Goal: Task Accomplishment & Management: Complete application form

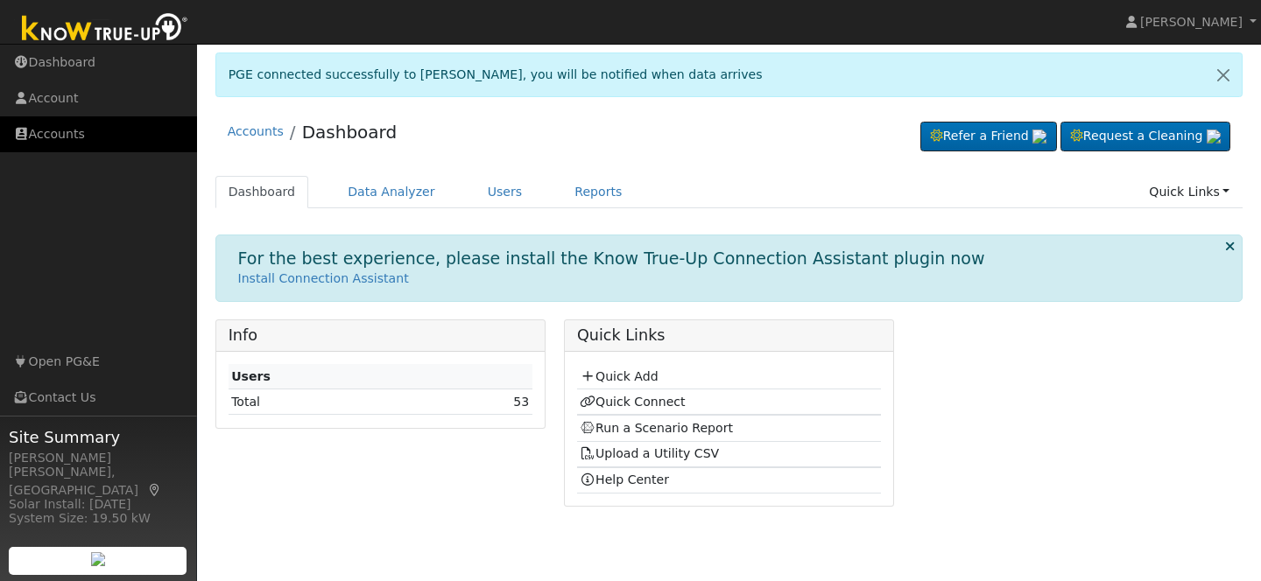
click at [46, 135] on link "Accounts" at bounding box center [98, 134] width 197 height 36
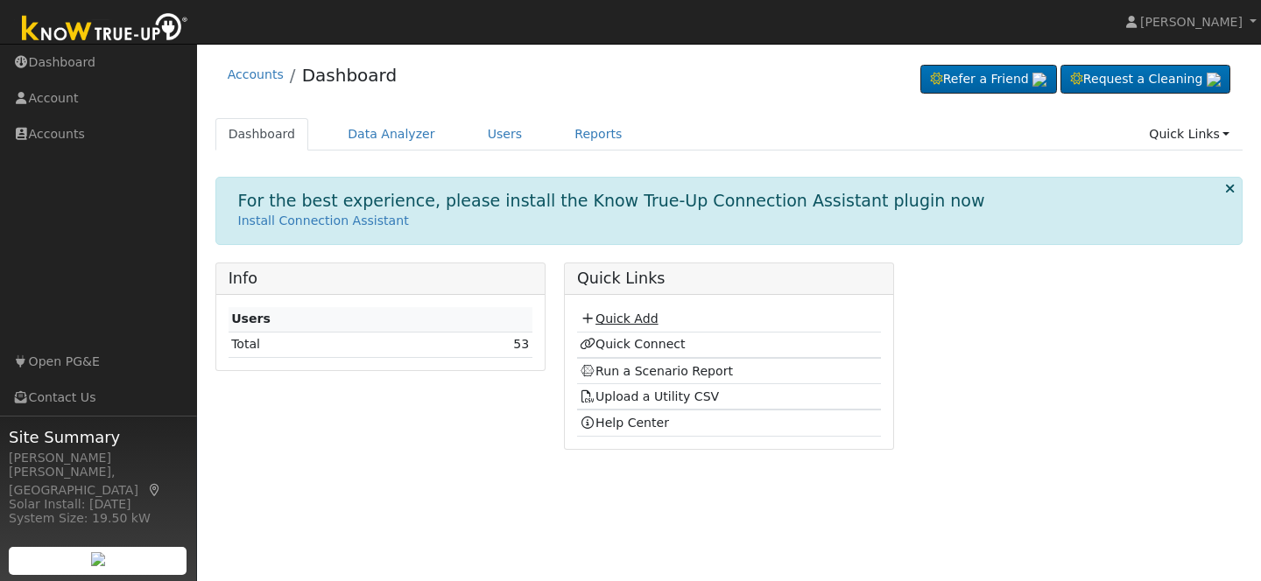
click at [615, 316] on link "Quick Add" at bounding box center [619, 319] width 78 height 14
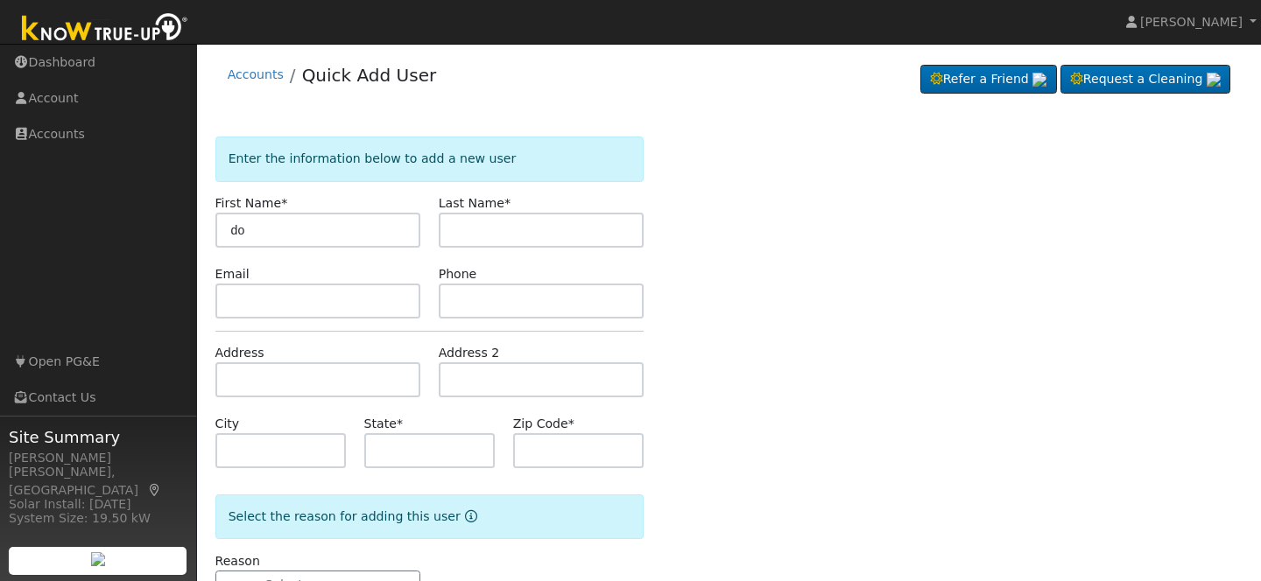
type input "d"
type input "[PERSON_NAME]"
click at [556, 226] on input "text" at bounding box center [541, 230] width 205 height 35
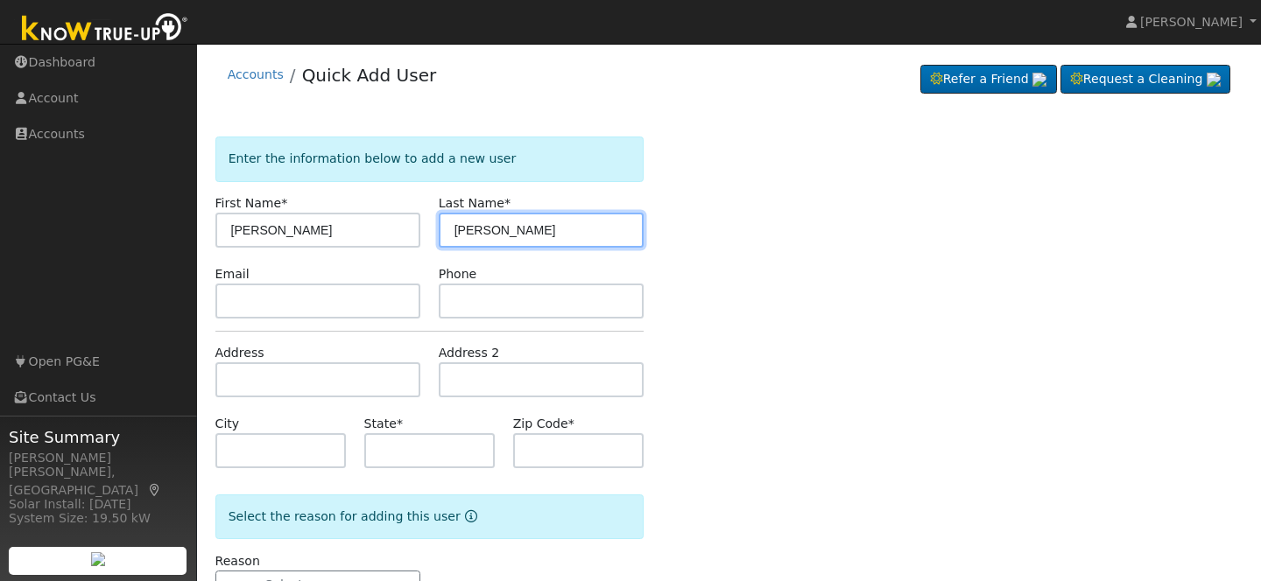
type input "[PERSON_NAME]"
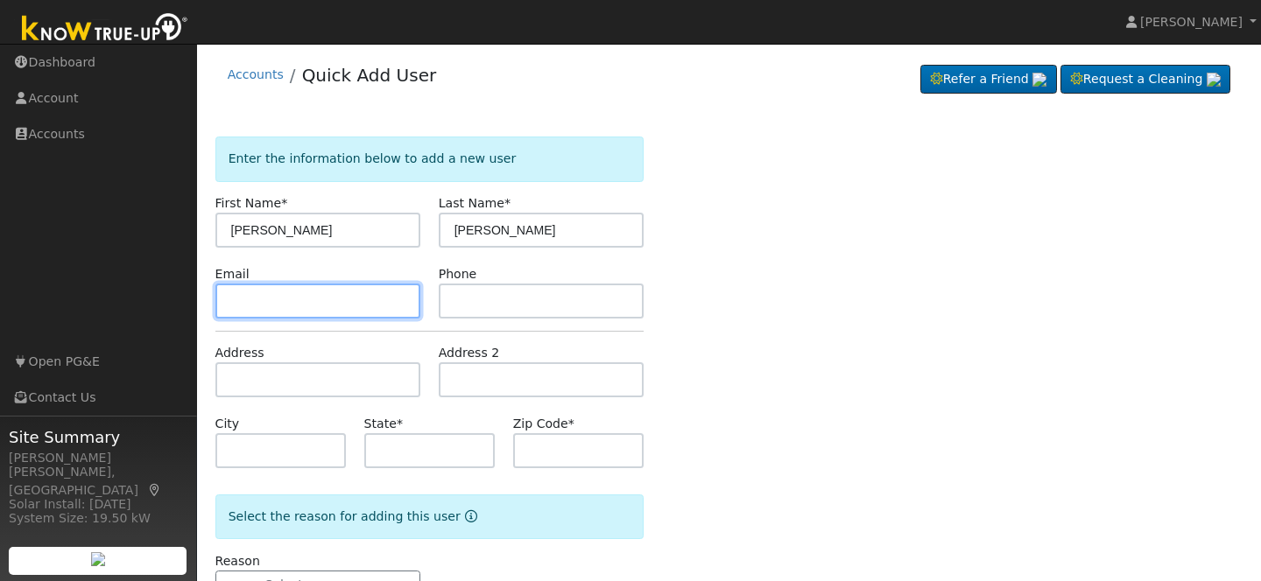
click at [257, 312] on input "text" at bounding box center [317, 301] width 205 height 35
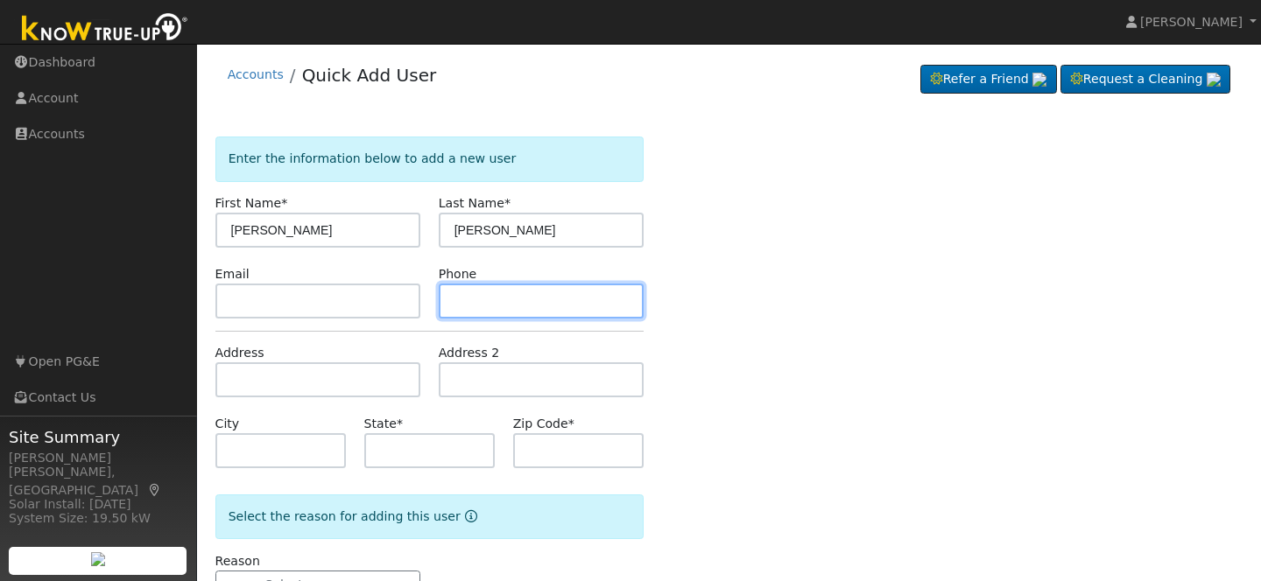
click at [456, 311] on input "text" at bounding box center [541, 301] width 205 height 35
type input "5593311519"
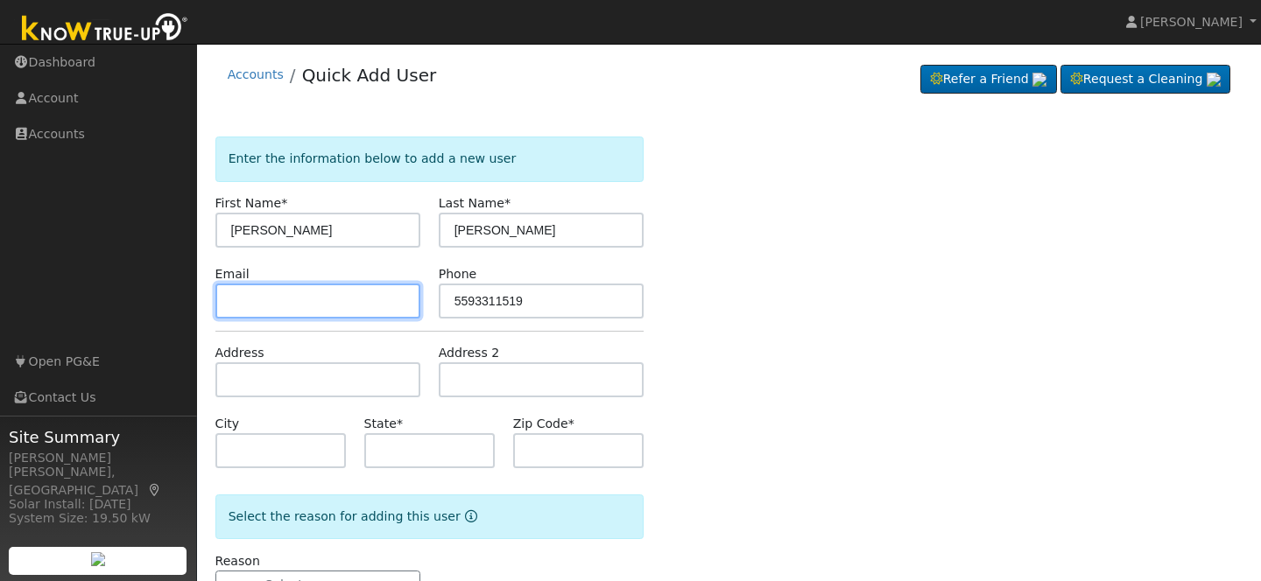
click at [282, 301] on input "text" at bounding box center [317, 301] width 205 height 35
type input "dooneyd175@gmail.com"
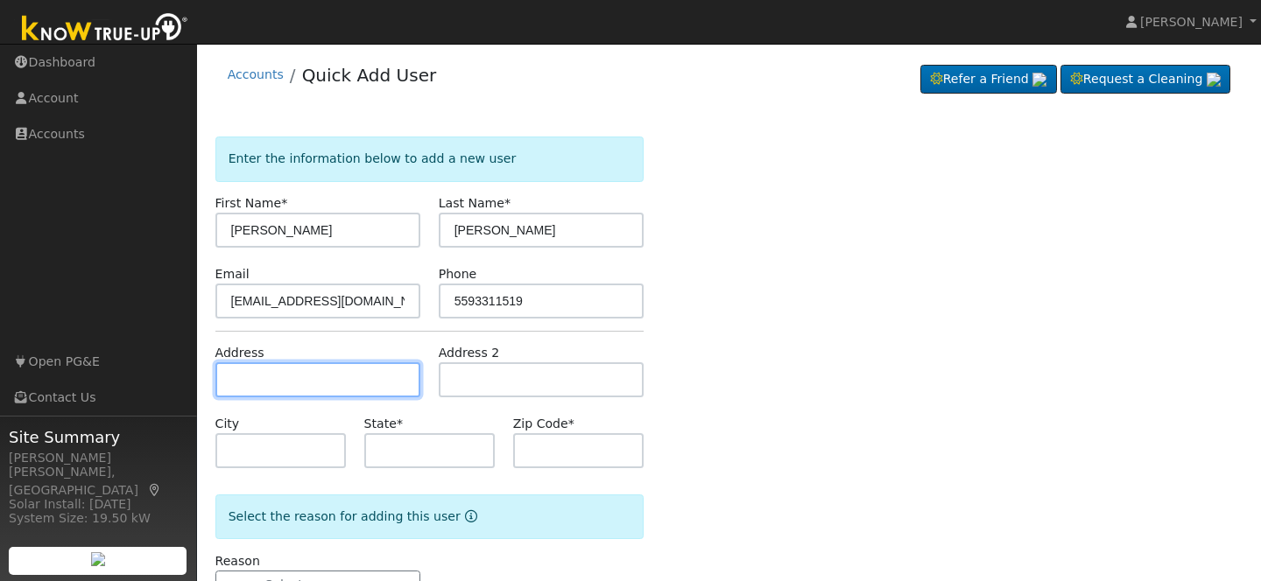
click at [234, 380] on input "text" at bounding box center [317, 380] width 205 height 35
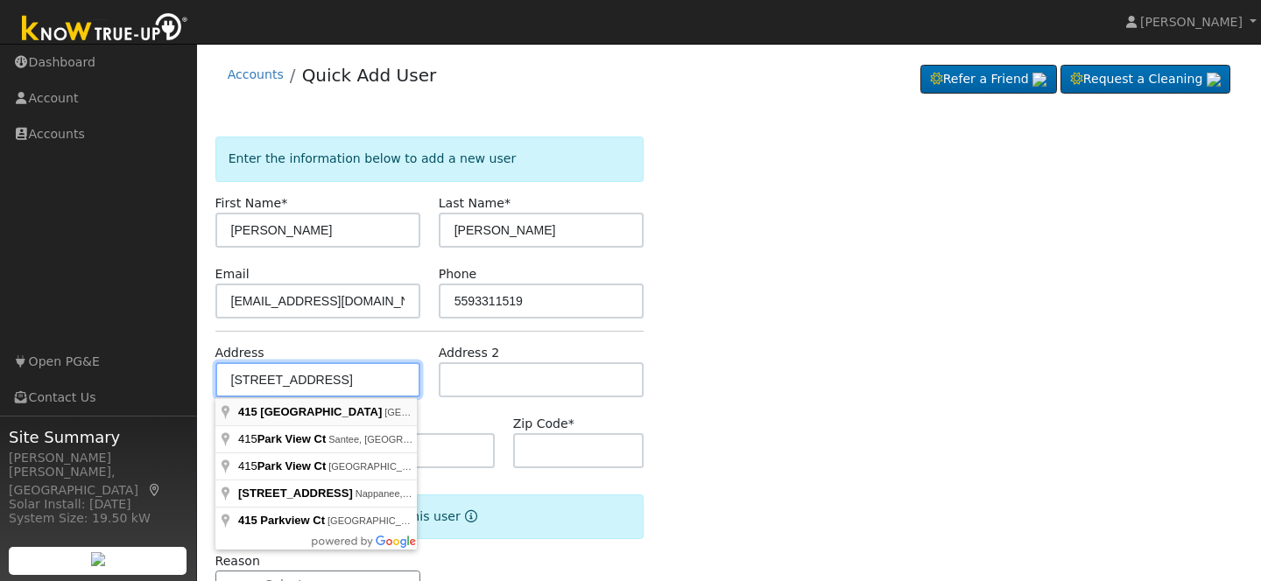
type input "415 Parkview Court"
type input "Tulare"
type input "CA"
type input "93274"
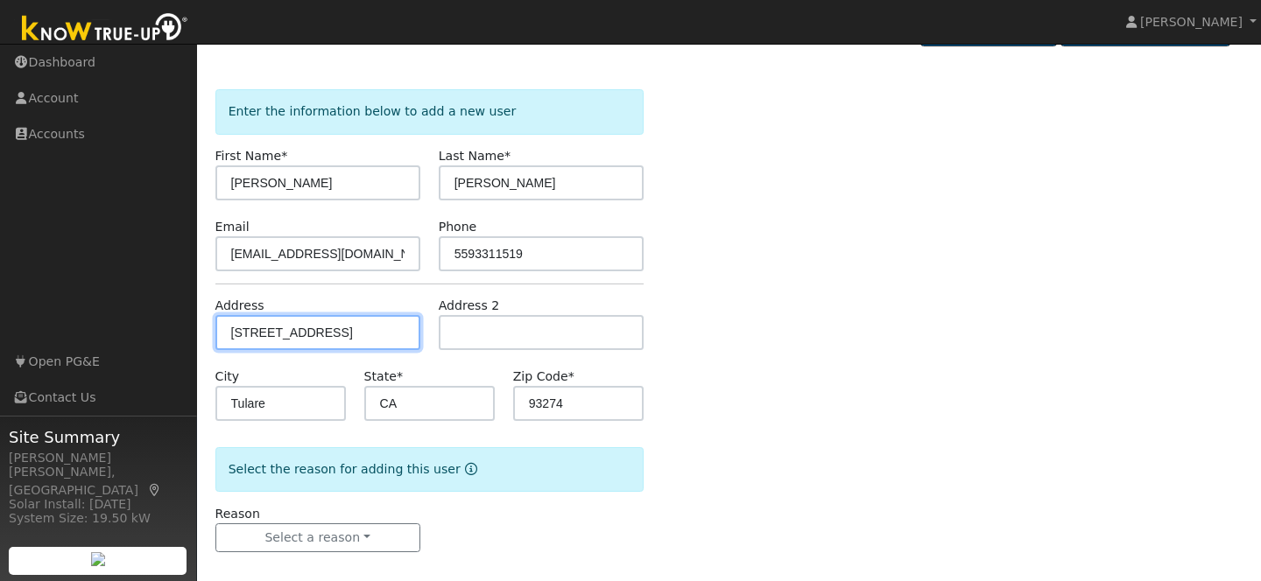
scroll to position [62, 0]
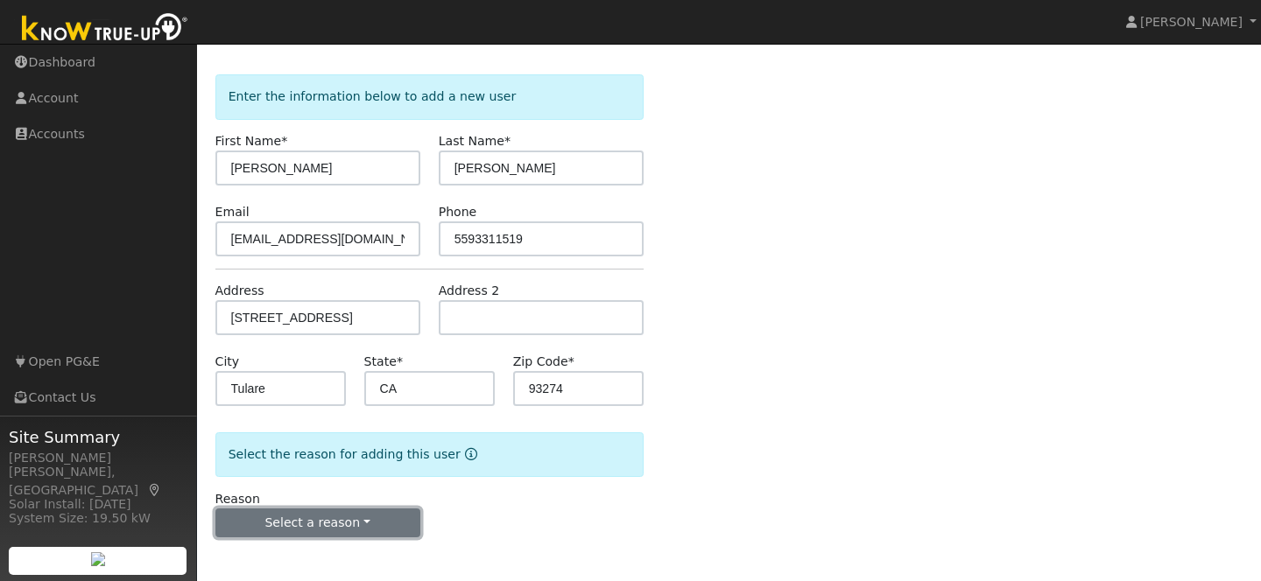
click at [380, 519] on button "Select a reason" at bounding box center [317, 524] width 205 height 30
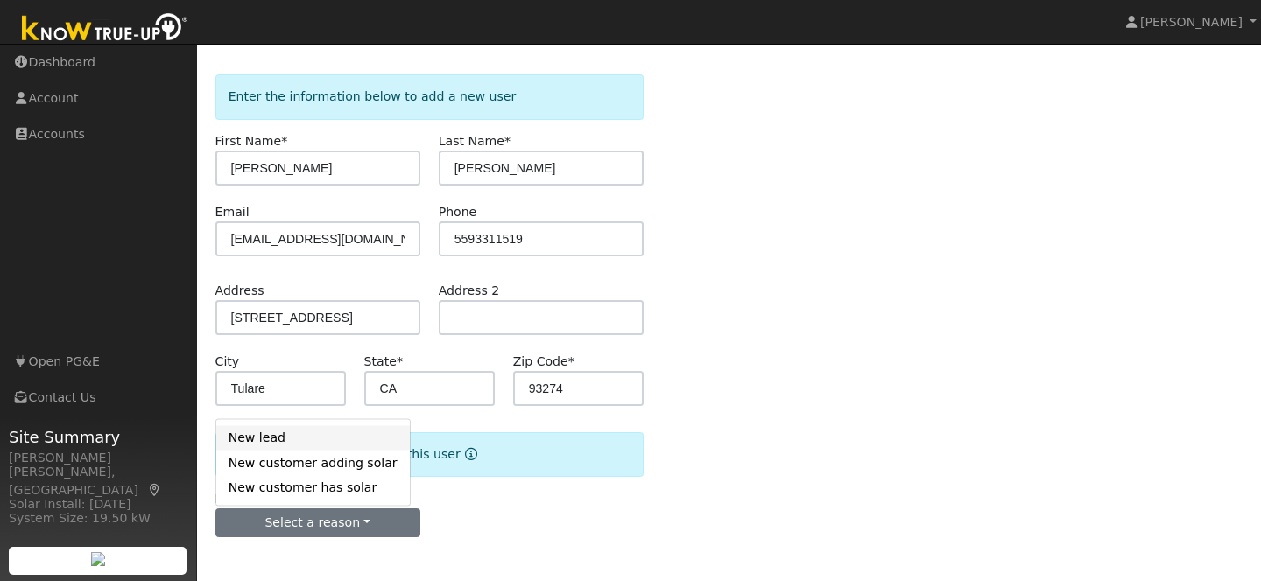
click at [301, 444] on link "New lead" at bounding box center [313, 438] width 194 height 25
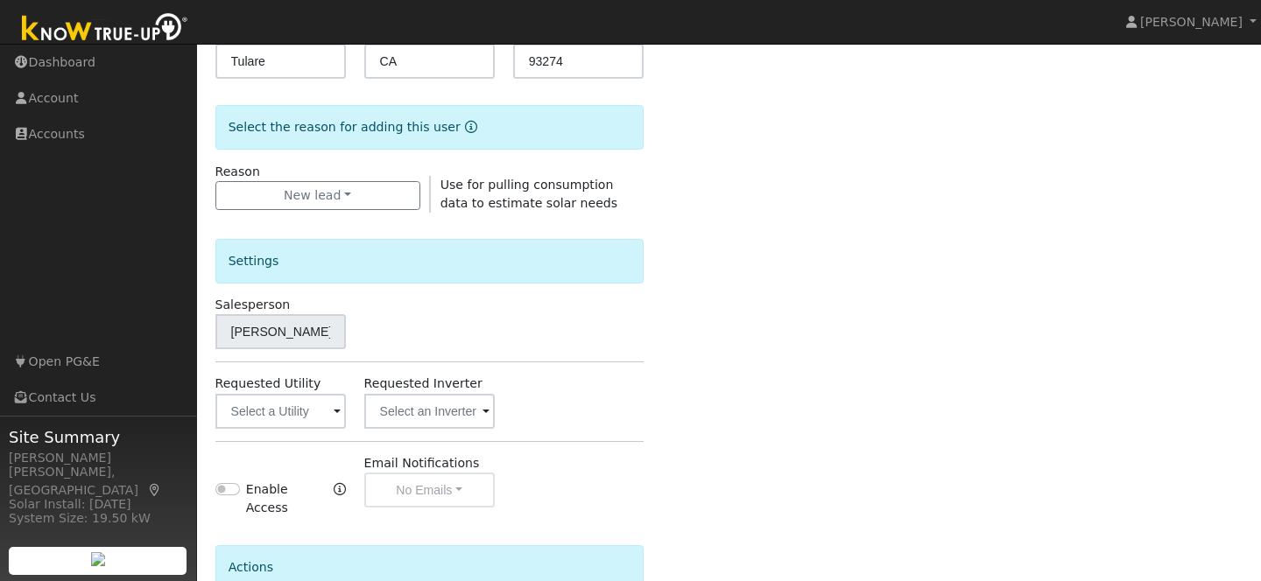
scroll to position [397, 0]
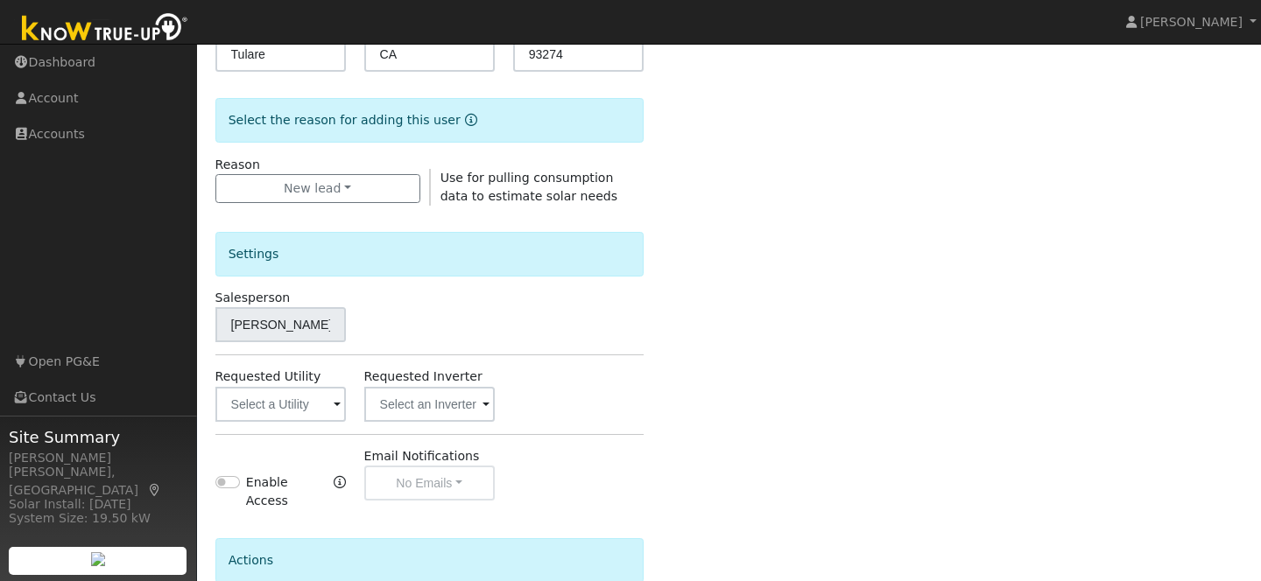
click at [334, 405] on span at bounding box center [337, 406] width 7 height 20
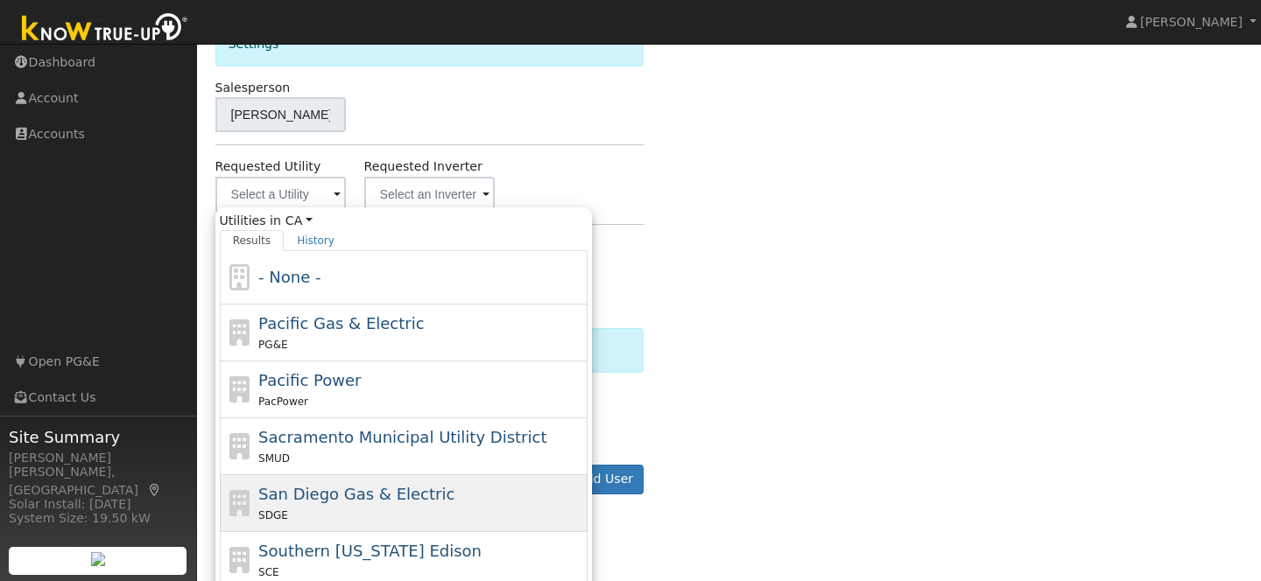
scroll to position [651, 0]
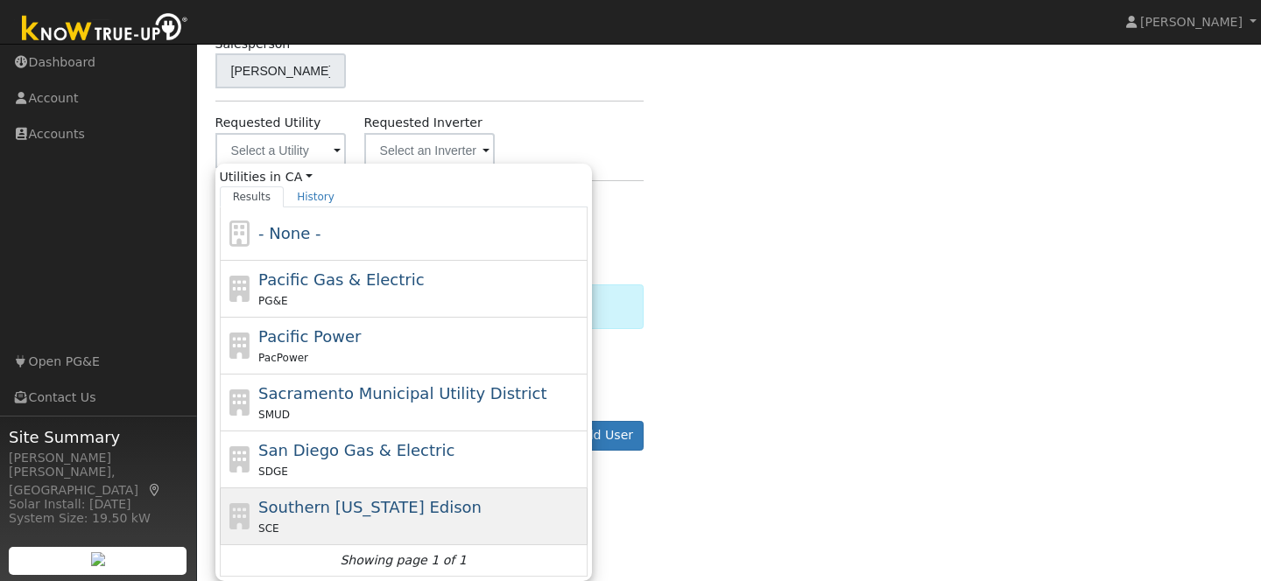
click at [323, 517] on div "Southern California Edison SCE" at bounding box center [420, 517] width 325 height 42
type input "Southern California Edison"
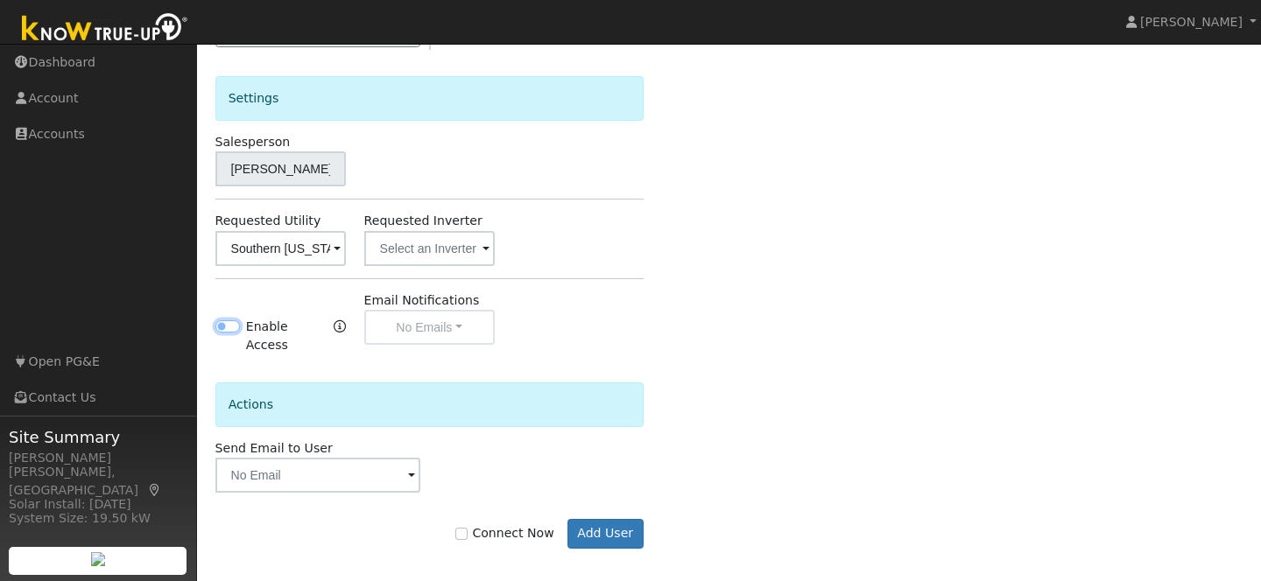
click at [233, 327] on input "Enable Access" at bounding box center [227, 326] width 25 height 12
click at [455, 338] on button "No Emails" at bounding box center [429, 327] width 130 height 35
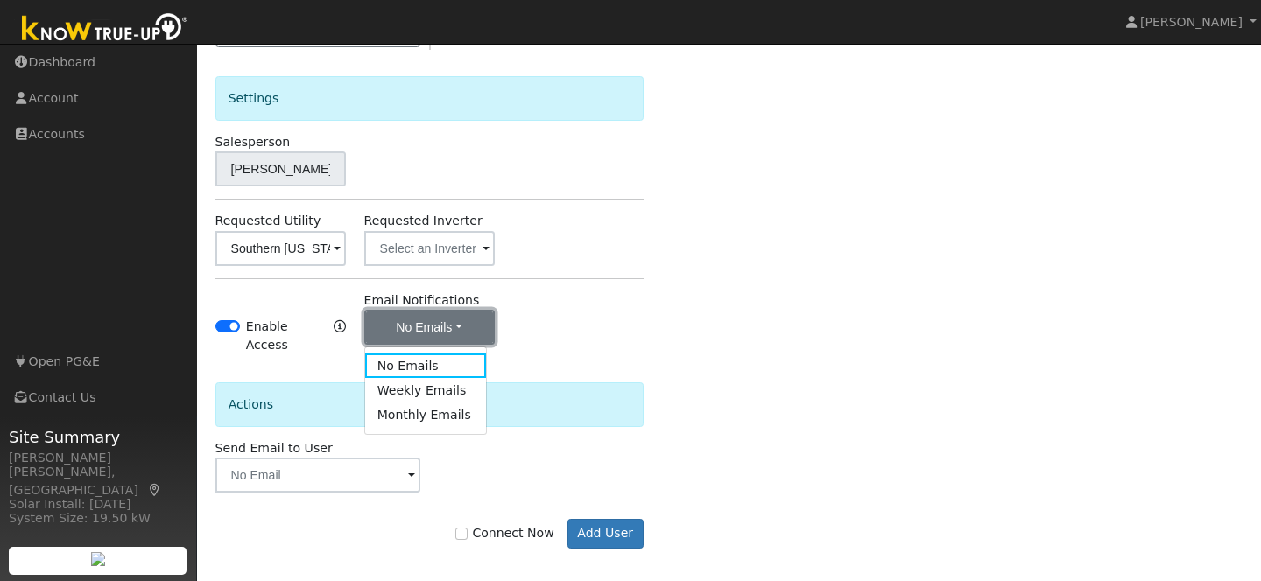
click at [445, 330] on button "No Emails" at bounding box center [429, 327] width 130 height 35
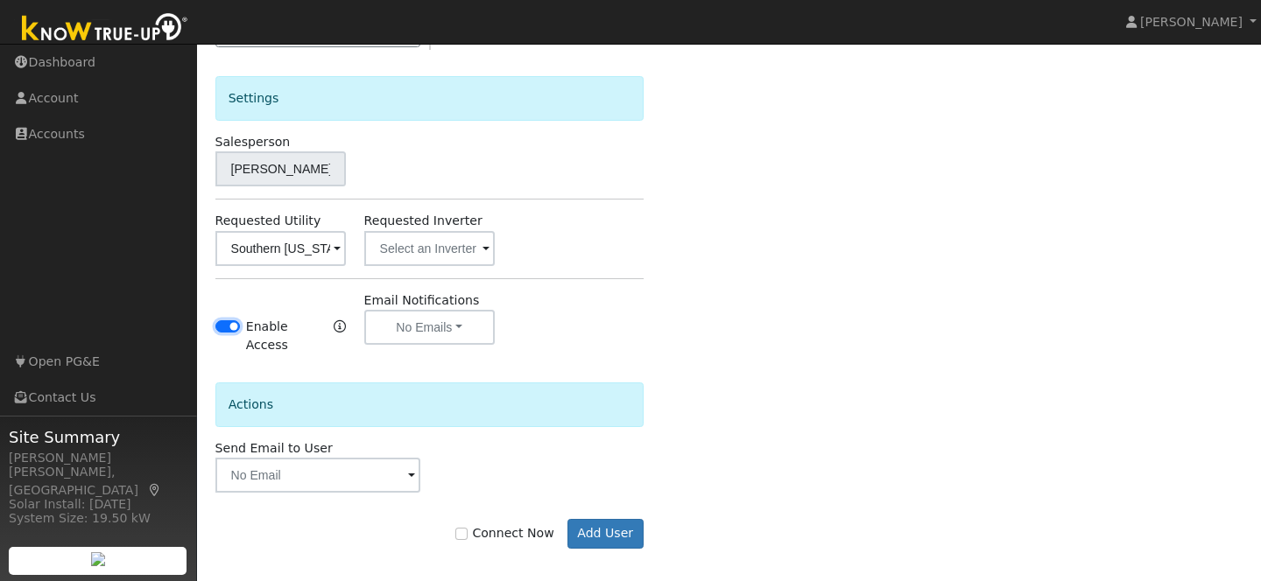
click at [222, 325] on input "Enable Access" at bounding box center [227, 326] width 25 height 12
checkbox input "false"
click at [409, 467] on span at bounding box center [411, 477] width 7 height 20
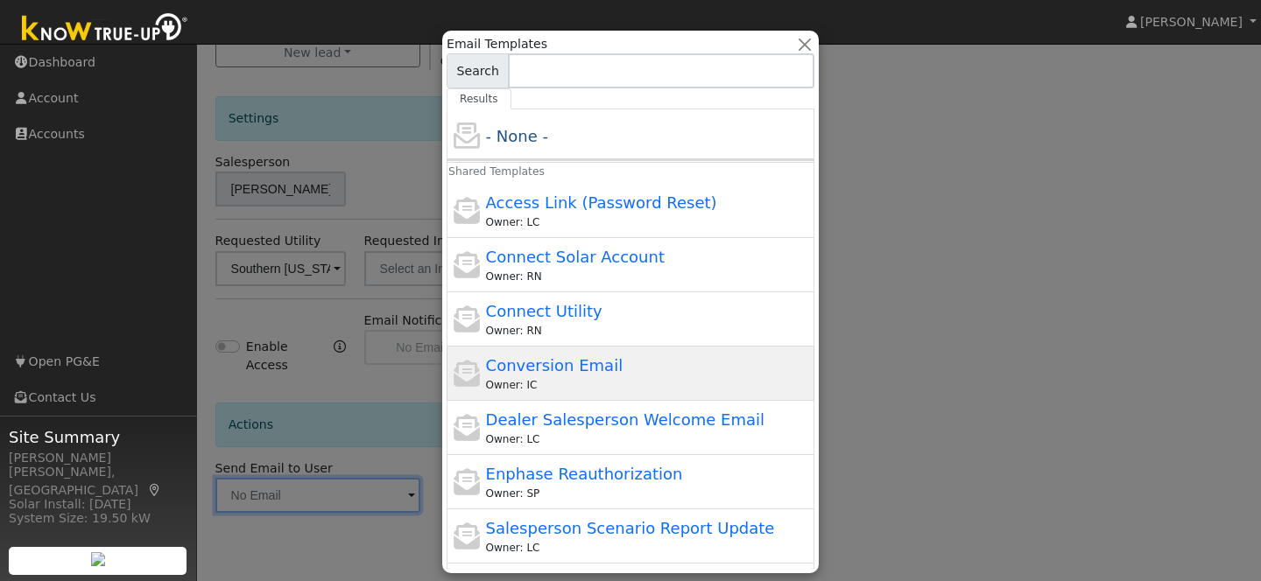
scroll to position [527, 0]
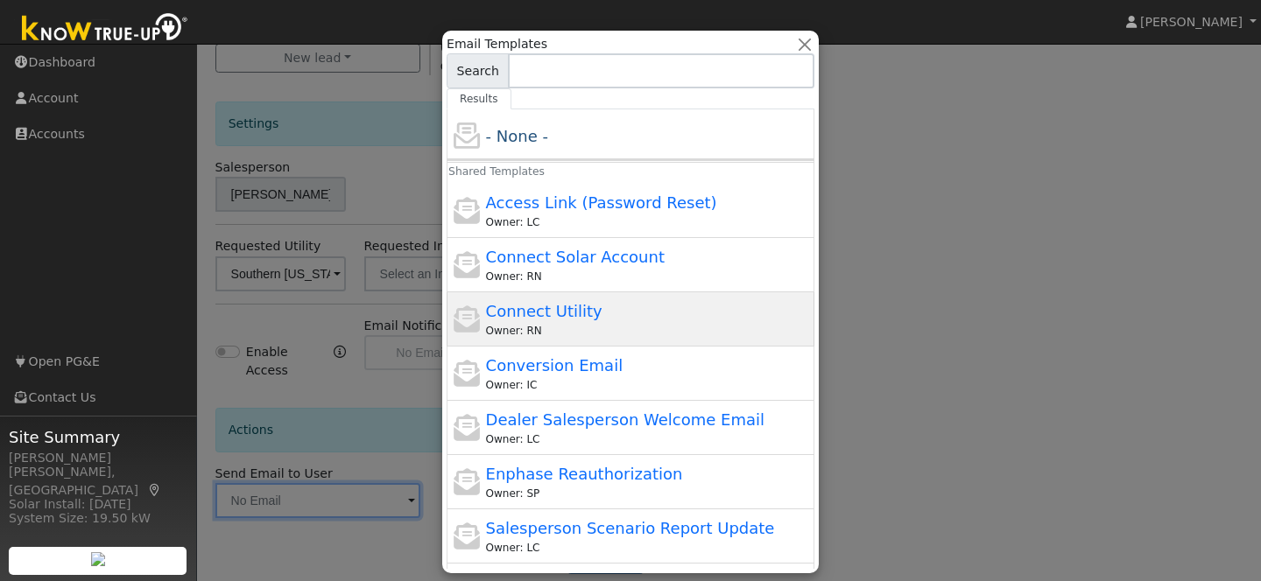
click at [565, 317] on span "Connect Utility" at bounding box center [544, 311] width 116 height 18
type input "Connect Utility"
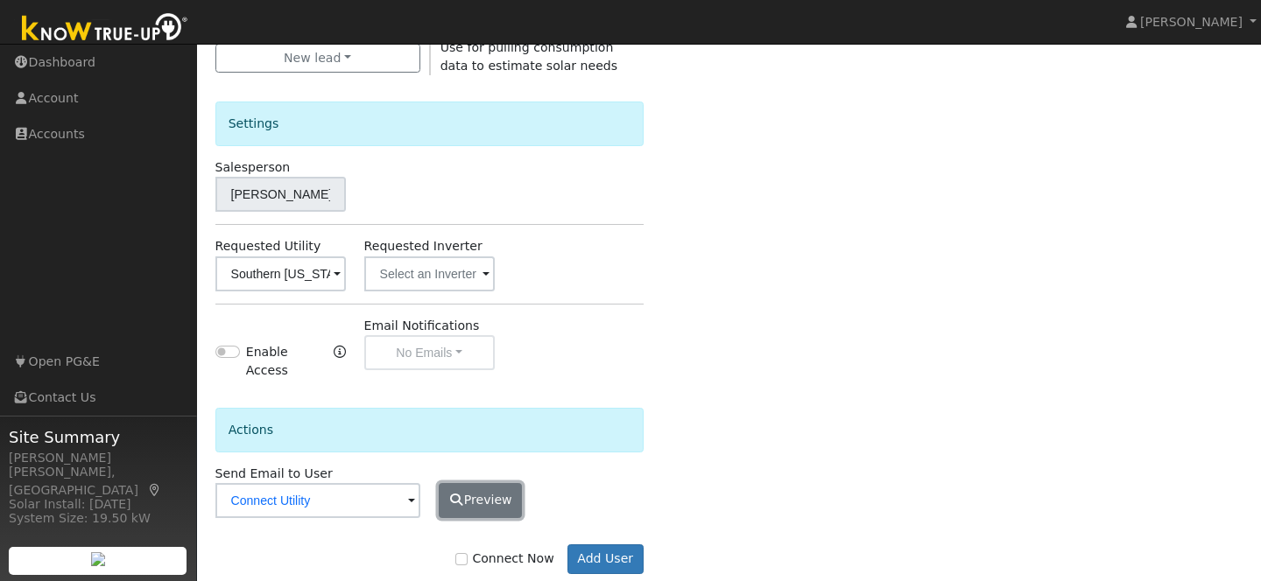
click at [489, 489] on button "Preview" at bounding box center [481, 500] width 84 height 35
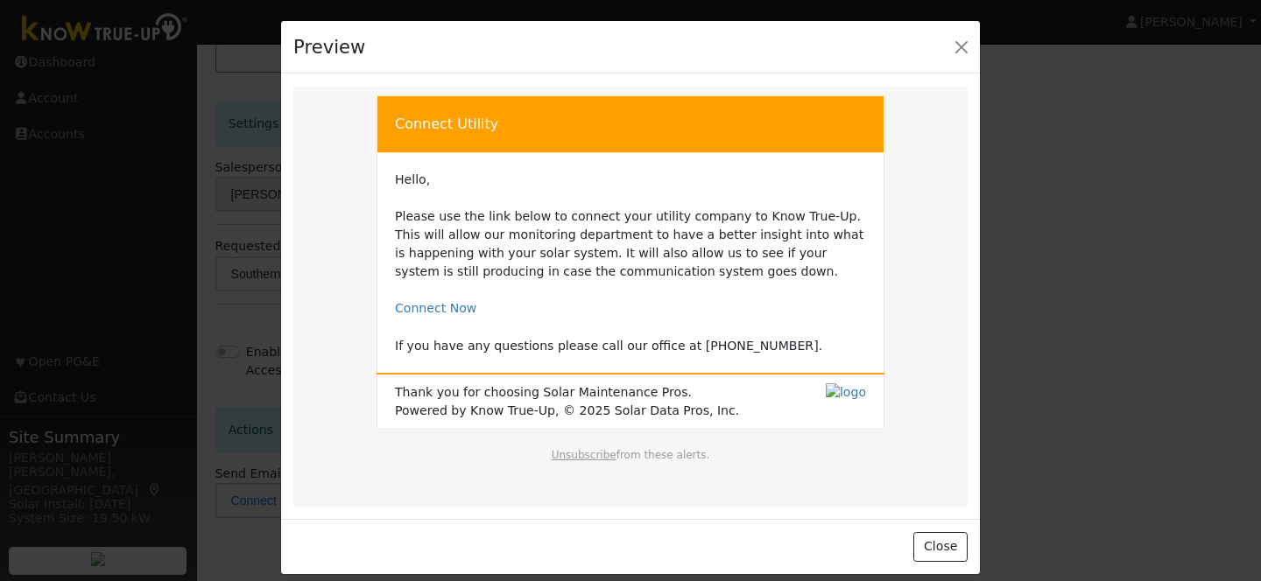
scroll to position [0, 0]
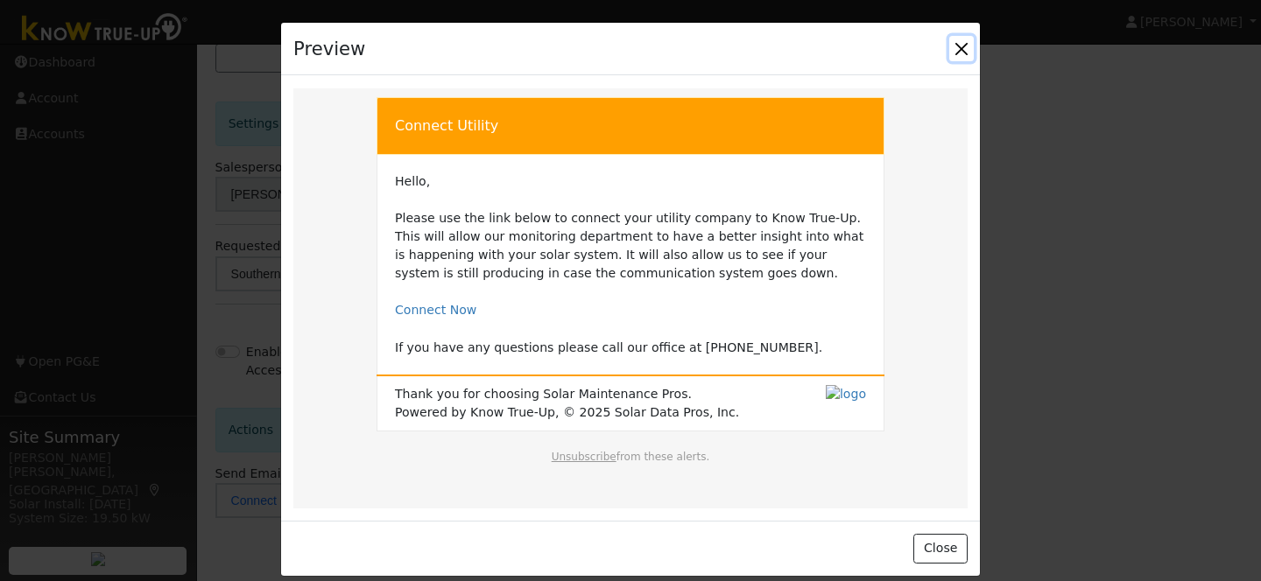
click at [961, 47] on button "Close" at bounding box center [961, 48] width 25 height 25
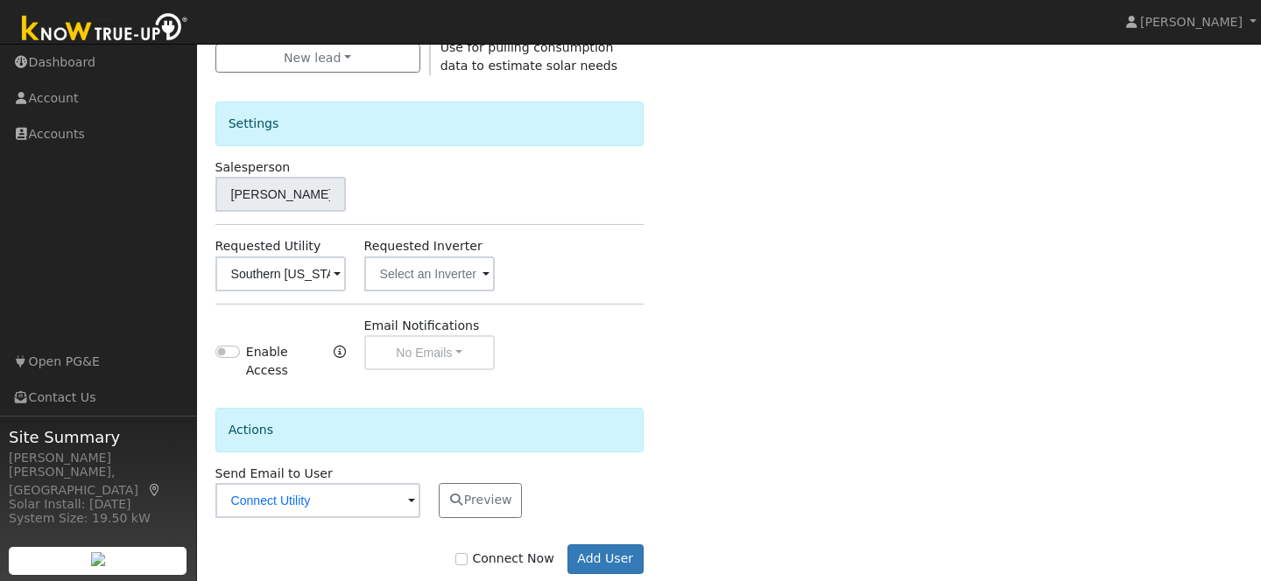
scroll to position [553, 0]
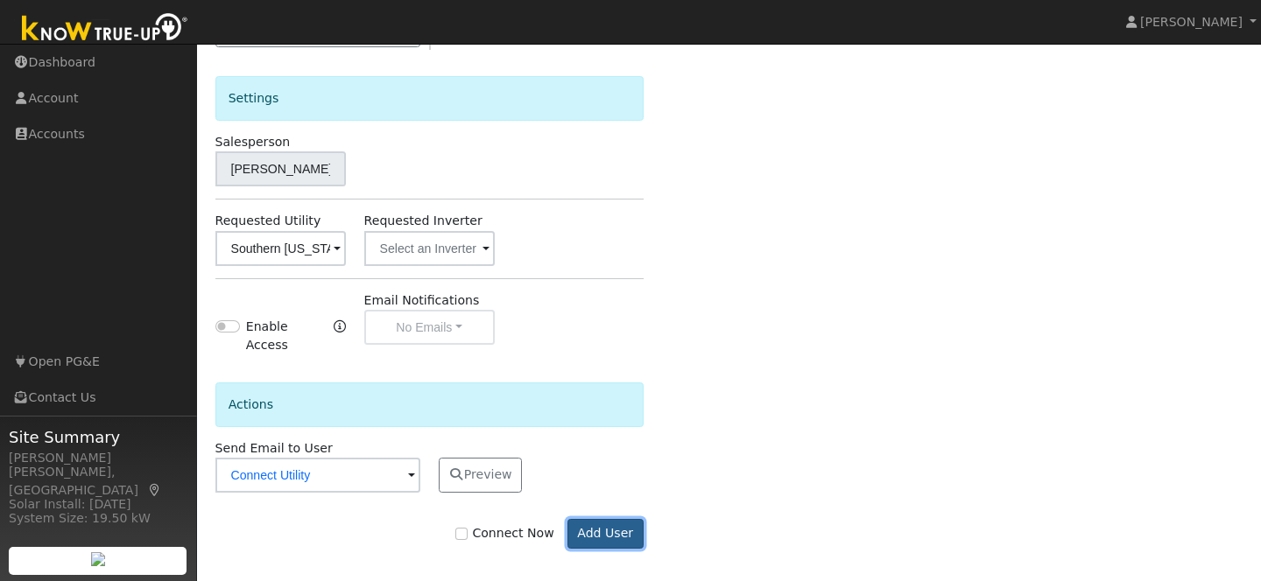
click at [608, 525] on button "Add User" at bounding box center [605, 534] width 76 height 30
